Goal: Task Accomplishment & Management: Complete application form

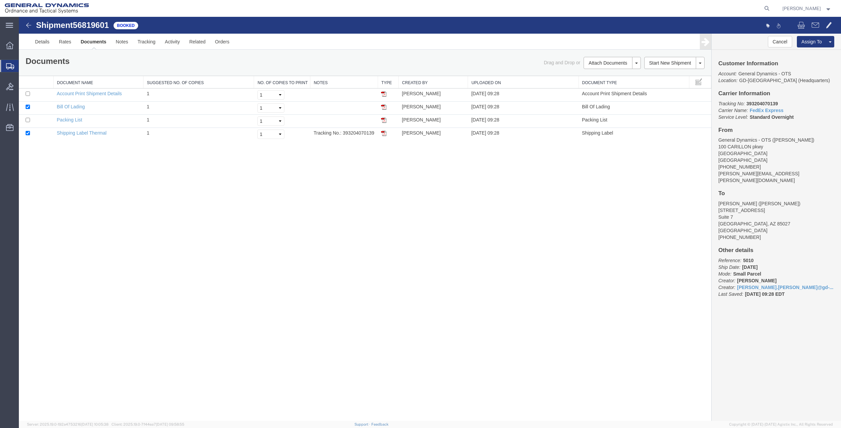
click at [0, 0] on span "Create Shipment" at bounding box center [0, 0] width 0 height 0
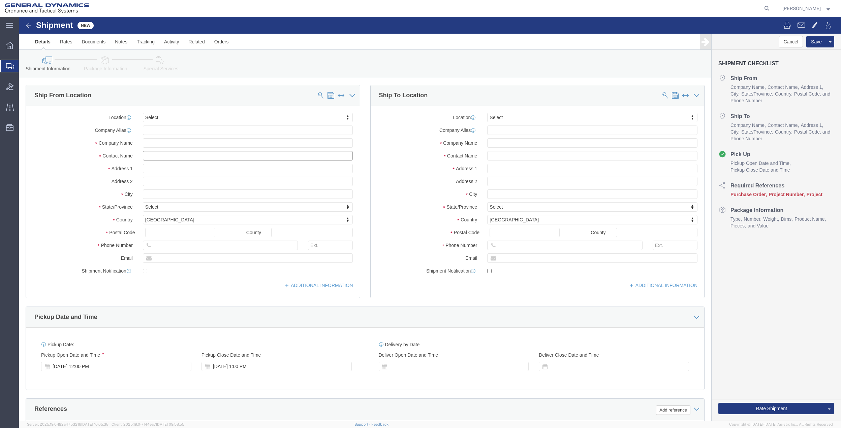
click input "text"
type input "creat"
click p "- General Dynamics - OTS - (CREATIVE SERVICES) [STREET_ADDRESS]"
type input "100 CARILLON PKWY"
type input "33716"
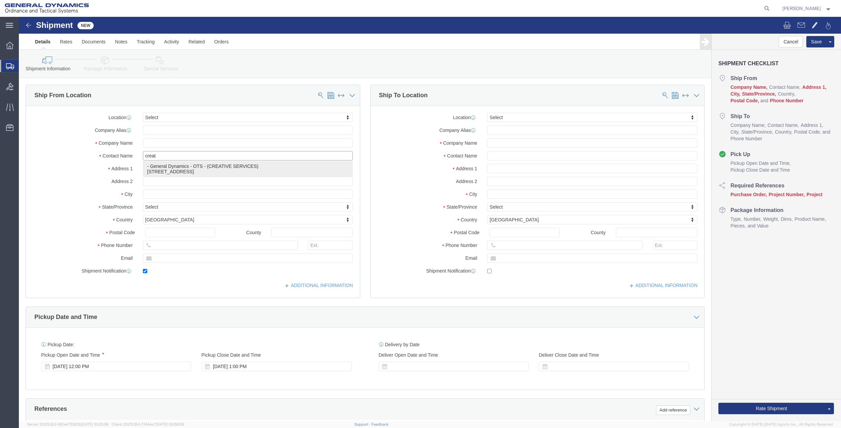
type input "7275878262"
type input "[PERSON_NAME][EMAIL_ADDRESS][PERSON_NAME][DOMAIN_NAME]"
checkbox input "true"
type input "General Dynamics - OTS"
type input "CREATIVE SERVICES"
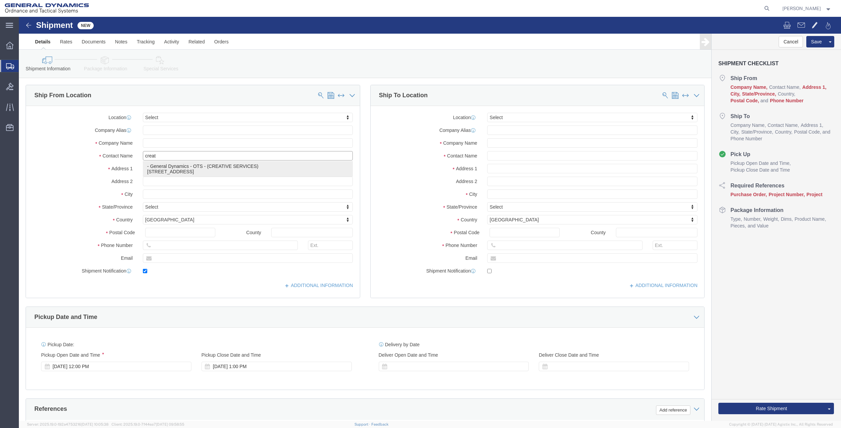
type input "[GEOGRAPHIC_DATA]"
select select "FL"
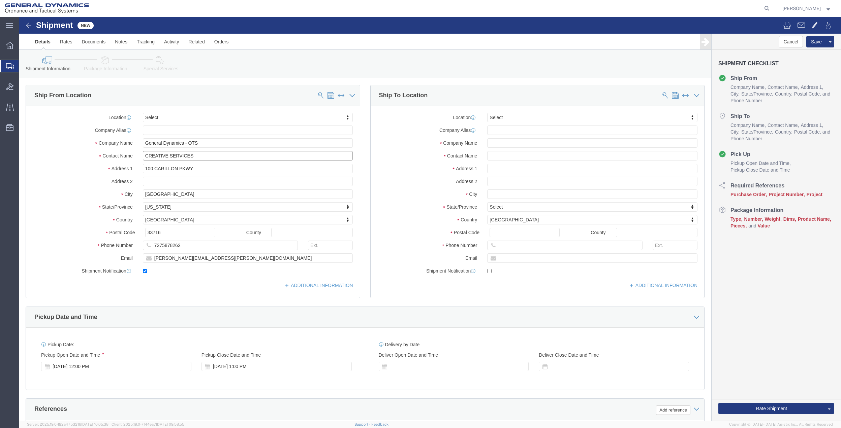
type input "CREATIVE SERVICES"
click input "[PERSON_NAME][EMAIL_ADDRESS][PERSON_NAME][DOMAIN_NAME]"
click input "text"
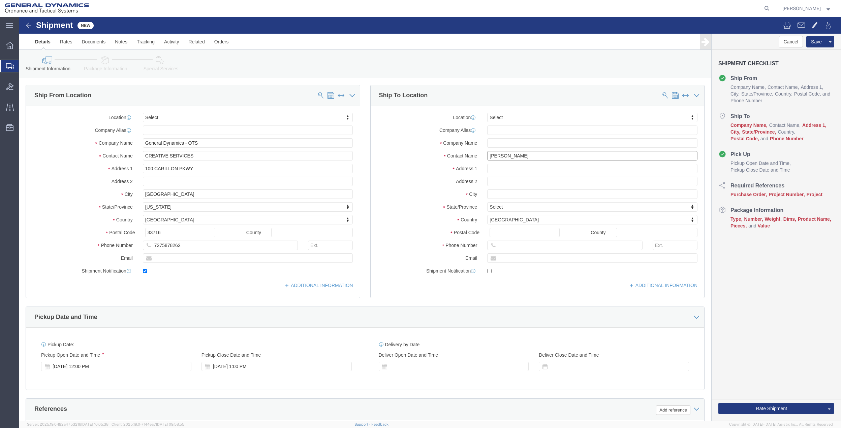
type input "[PERSON_NAME]"
click p "- GD OTS - ([PERSON_NAME]) [STREET_ADDRESS]"
type input "[STREET_ADDRESS]"
type input "04072"
type input "GD OTS"
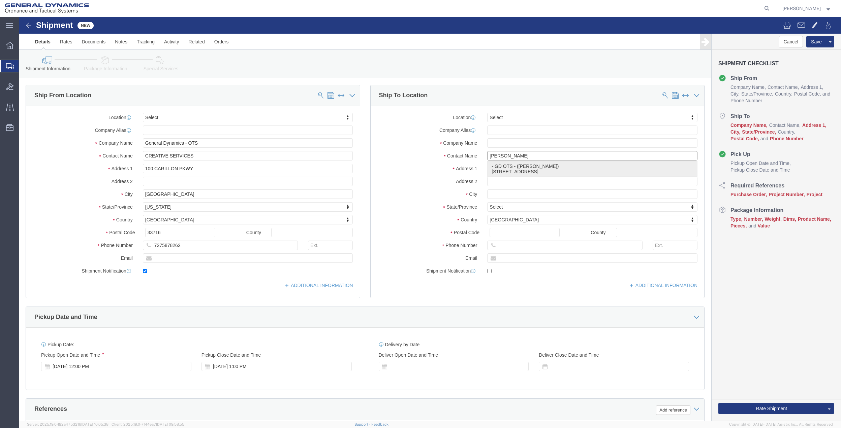
type input "[PERSON_NAME]"
type input "SACO"
select select "ME"
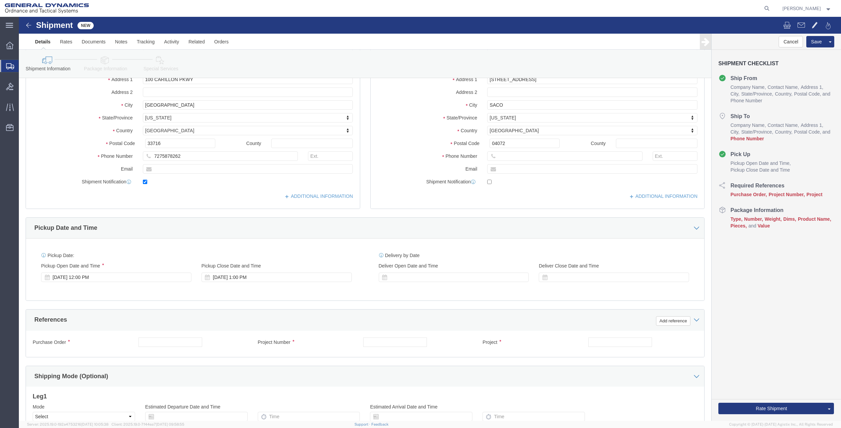
scroll to position [90, 0]
type input "[PERSON_NAME]"
click input "7275878262"
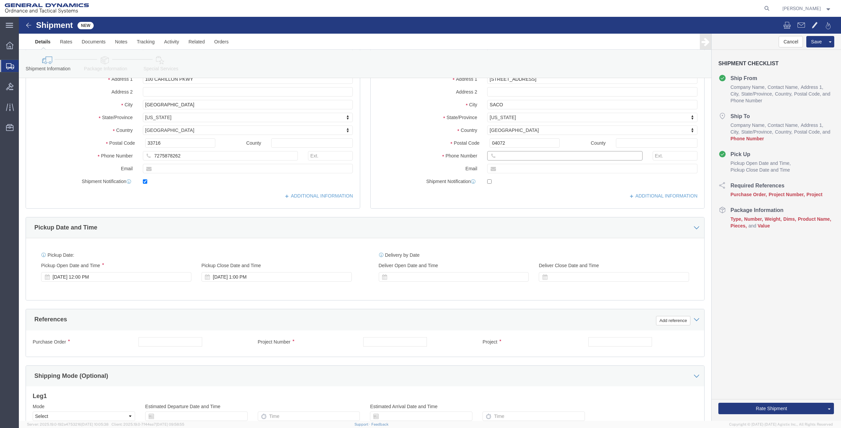
click input "text"
paste input "7275878262"
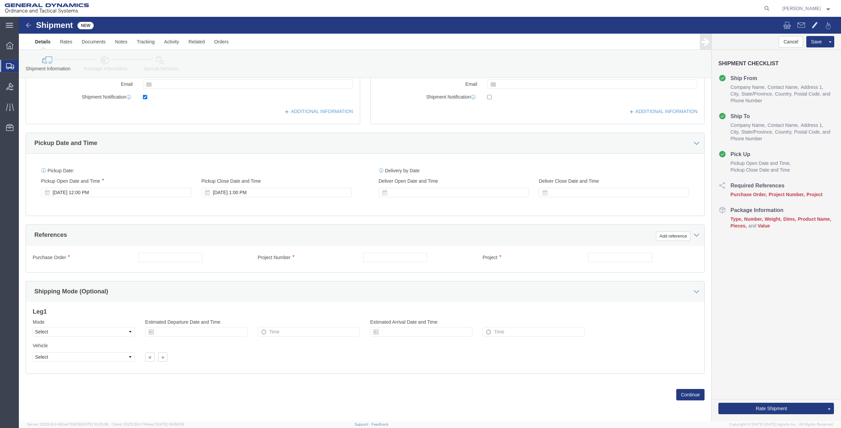
scroll to position [176, 0]
type input "7275878262"
click button "Add reference"
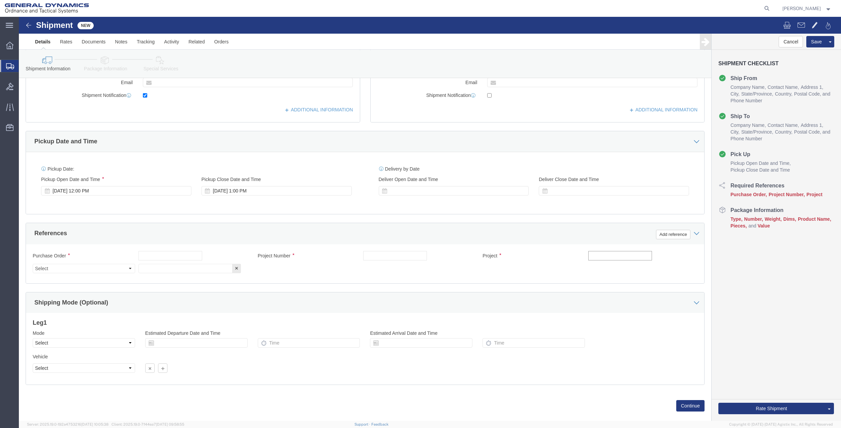
click input "text"
type input "10gag"
click input "text"
paste input "10gag"
type input "10gag"
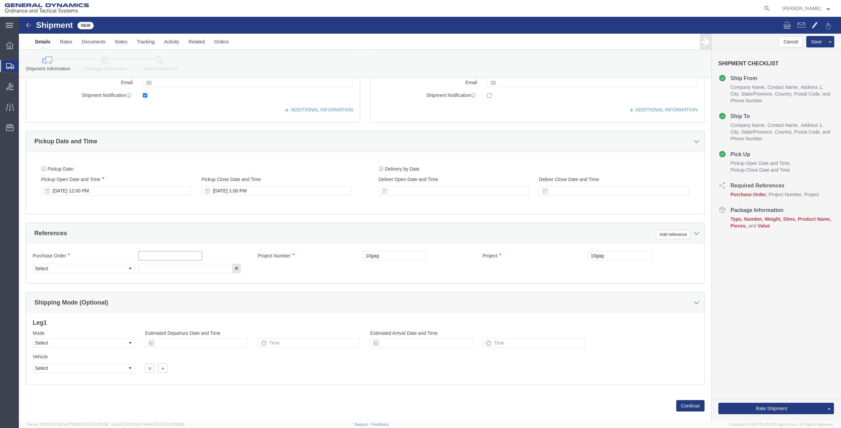
click input "text"
paste input "10gag"
type input "10gag"
drag, startPoint x: 147, startPoint y: 250, endPoint x: 106, endPoint y: 253, distance: 40.9
click input "text"
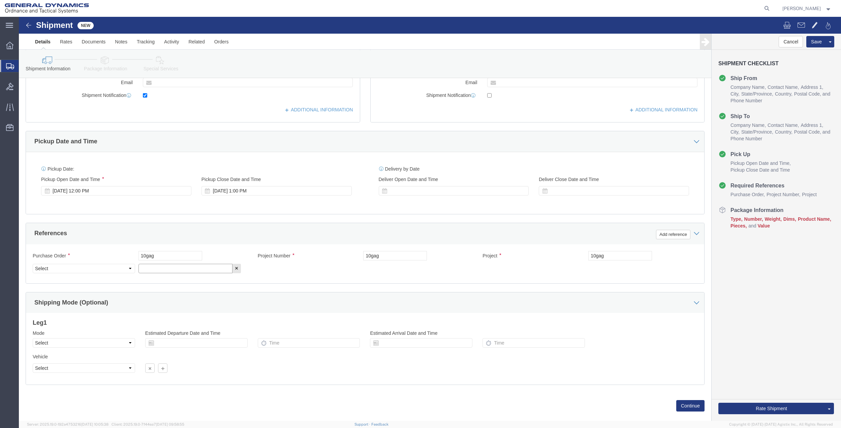
paste input "10gag"
type input "10gag"
click select "Select Account Type Activity ID Airline Appointment Number ASN Batch Request # …"
select select "DEPT"
click select "Select Account Type Activity ID Airline Appointment Number ASN Batch Request # …"
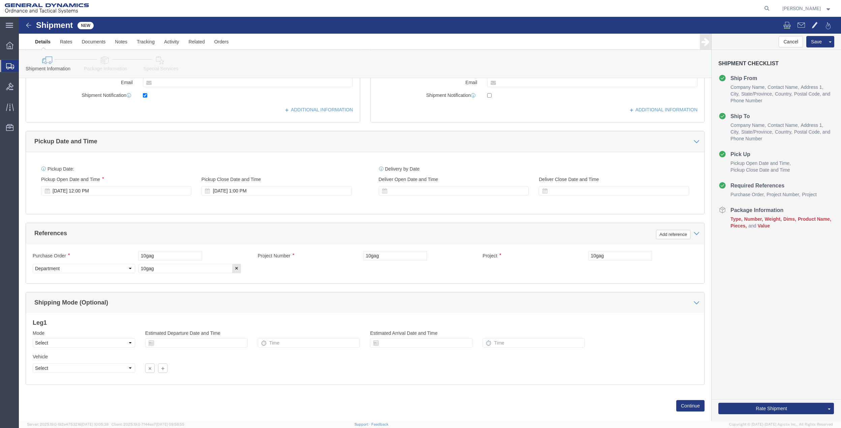
click link "Package Information"
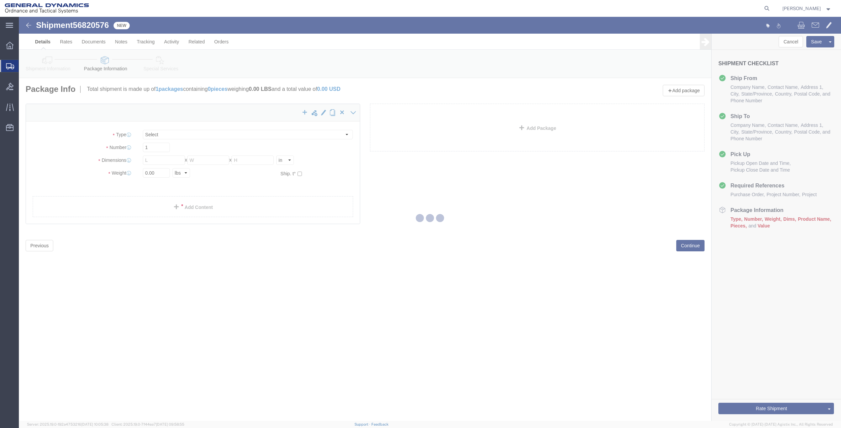
select select "CBOX"
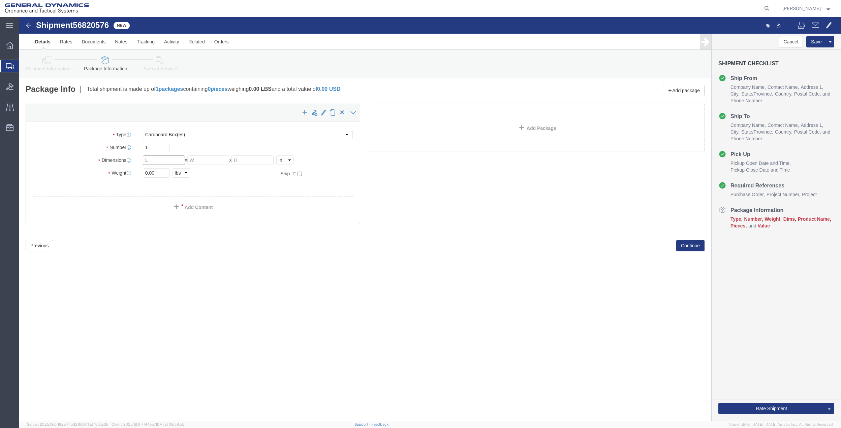
click input "text"
type input "30"
type input "28"
type input "5"
type input "19"
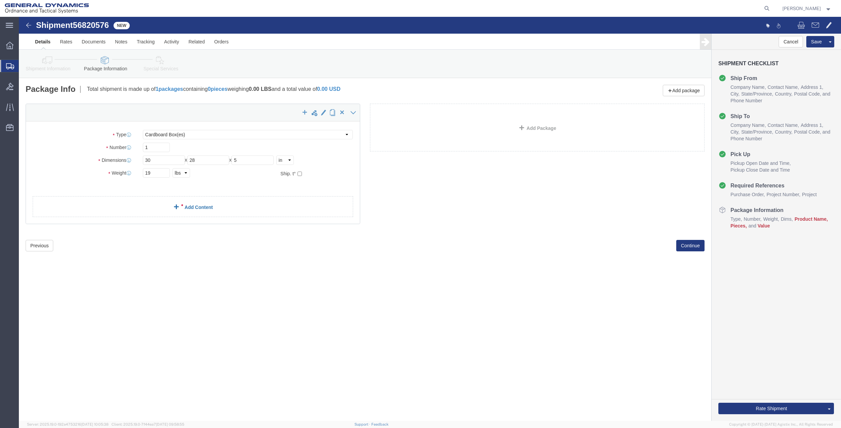
click link "Add Content"
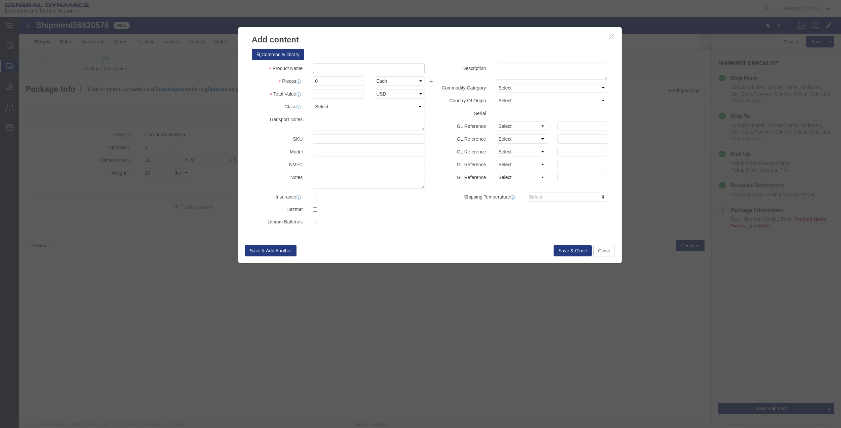
click input "text"
type input "misc"
type input "1"
select select "USD"
click input "text"
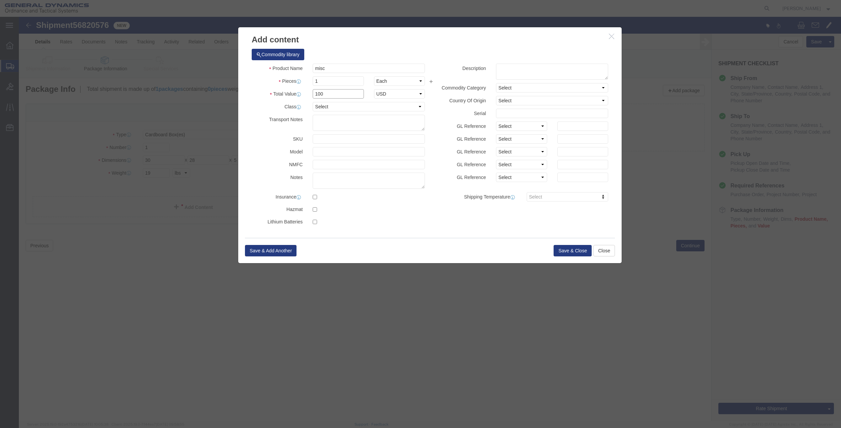
type input "100"
select select "70"
click button "Save & Close"
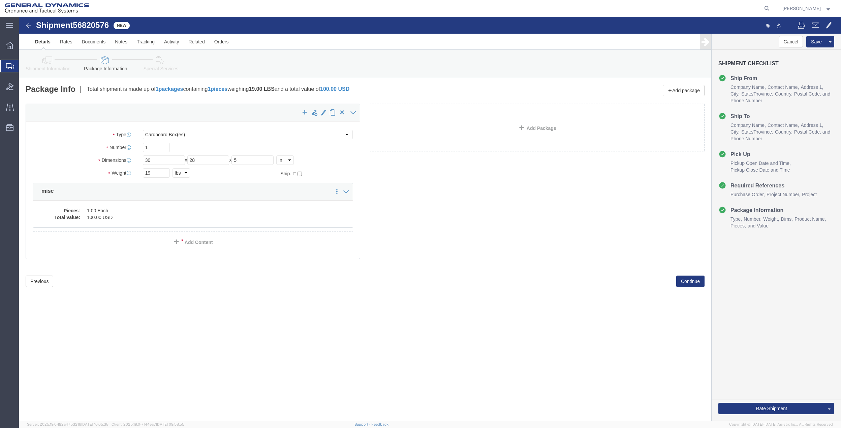
click div
drag, startPoint x: 163, startPoint y: 65, endPoint x: 144, endPoint y: 48, distance: 25.3
click link "Special Services"
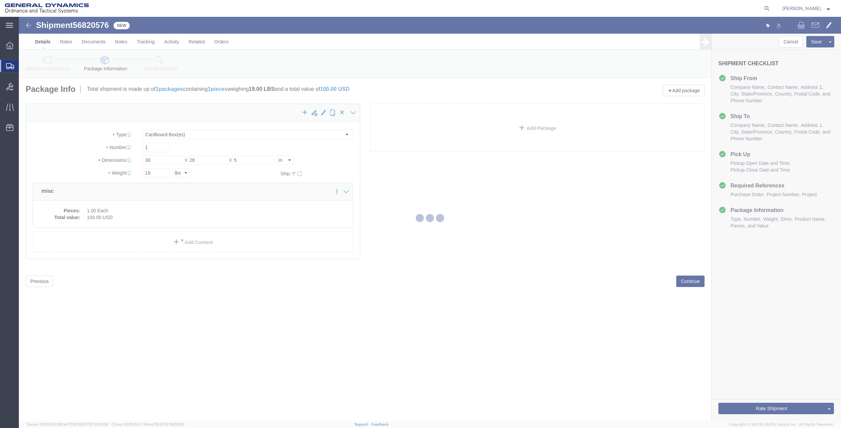
select select
